Goal: Information Seeking & Learning: Learn about a topic

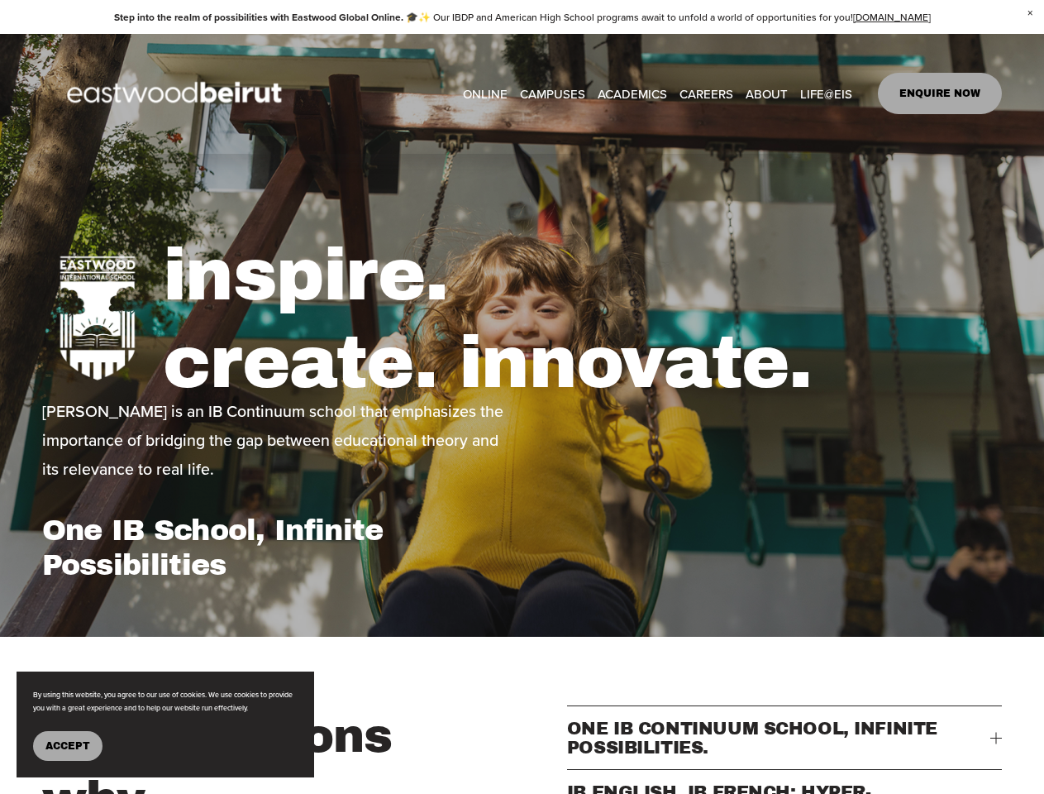
click at [522, 397] on h1 "inspire. create. innovate." at bounding box center [582, 319] width 839 height 174
click at [68, 745] on span "Accept" at bounding box center [67, 746] width 45 height 12
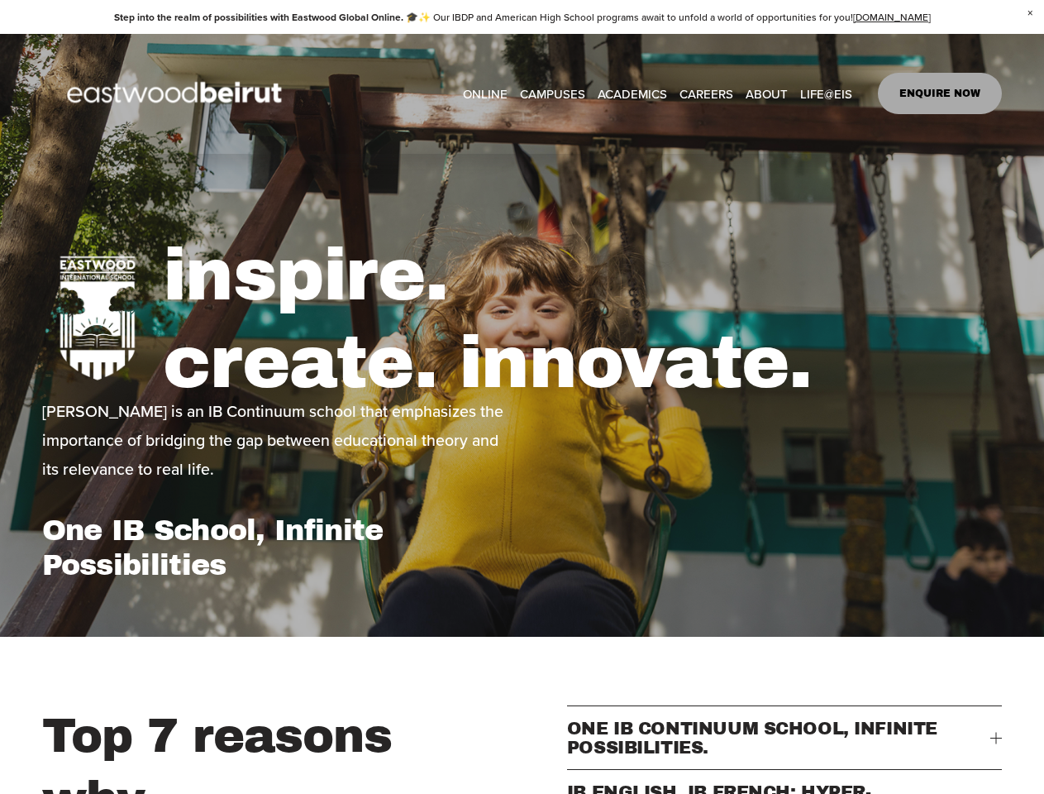
click at [785, 747] on span "ONE IB CONTINUUM SCHOOL, INFINITE POSSIBILITIES." at bounding box center [779, 738] width 424 height 38
click at [785, 789] on button "IB ENGLISH, IB FRENCH: HYPER-CONNECTED." at bounding box center [785, 801] width 436 height 63
